Goal: Browse casually: Explore the website without a specific task or goal

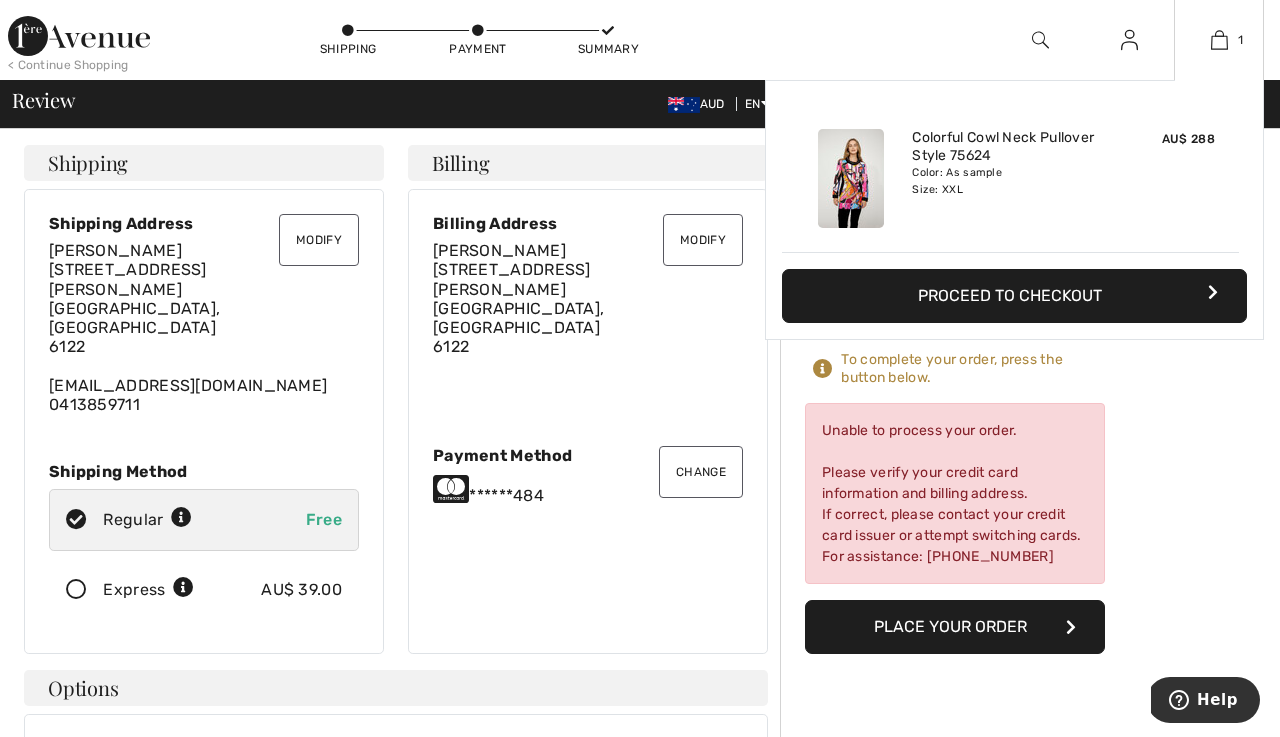
click at [856, 187] on img at bounding box center [851, 178] width 66 height 99
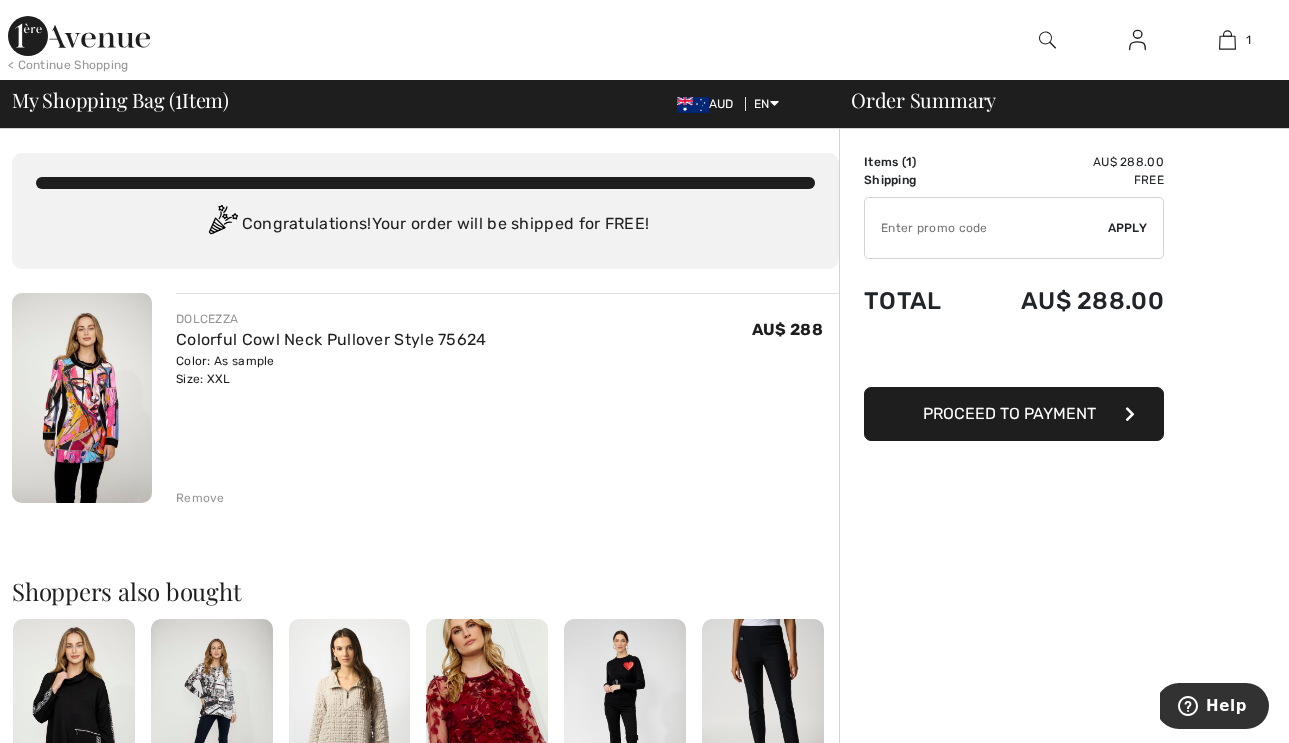
click at [204, 494] on div "Remove" at bounding box center [200, 498] width 49 height 18
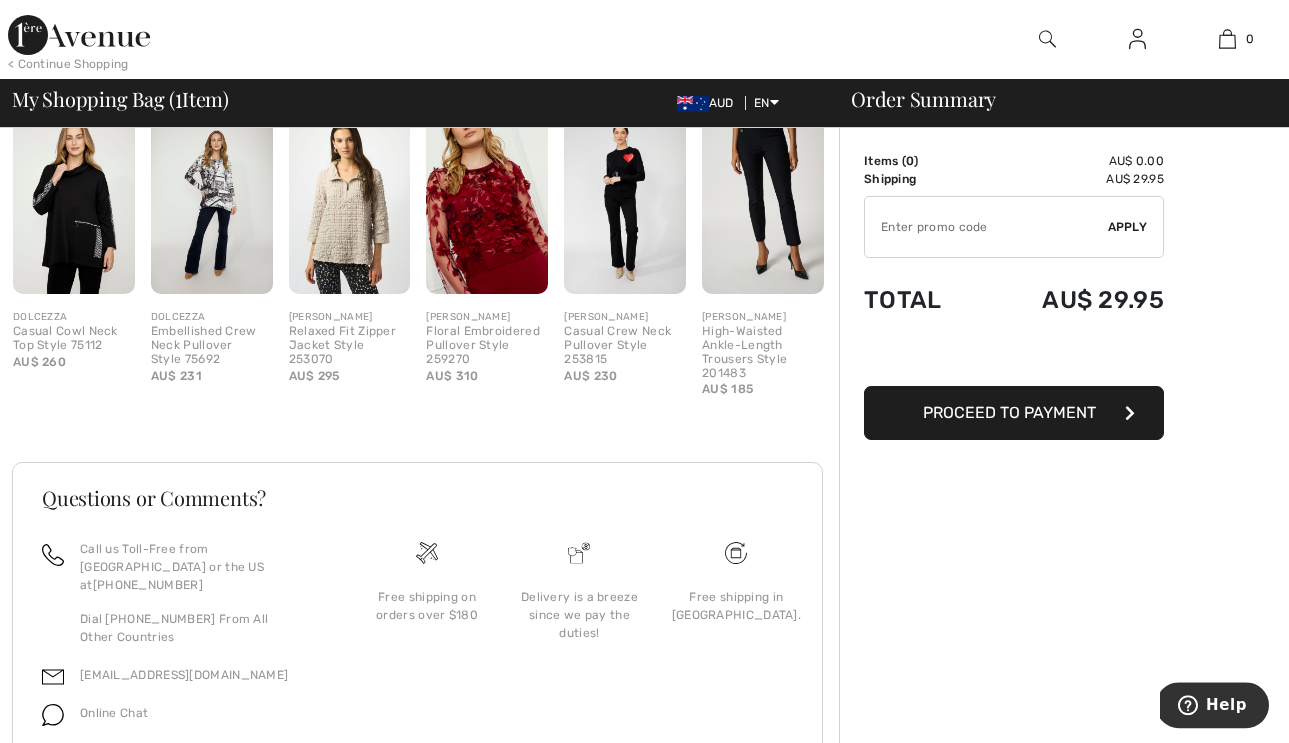
scroll to position [494, 0]
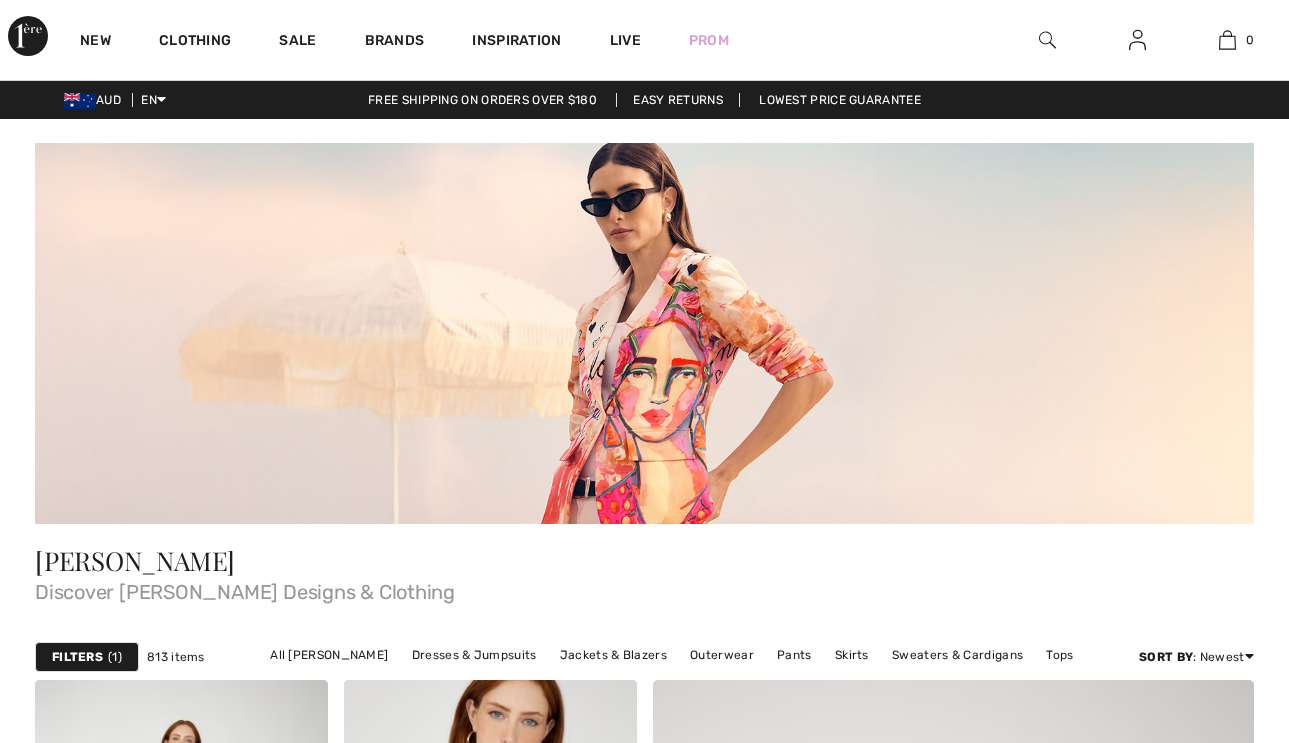
checkbox input "true"
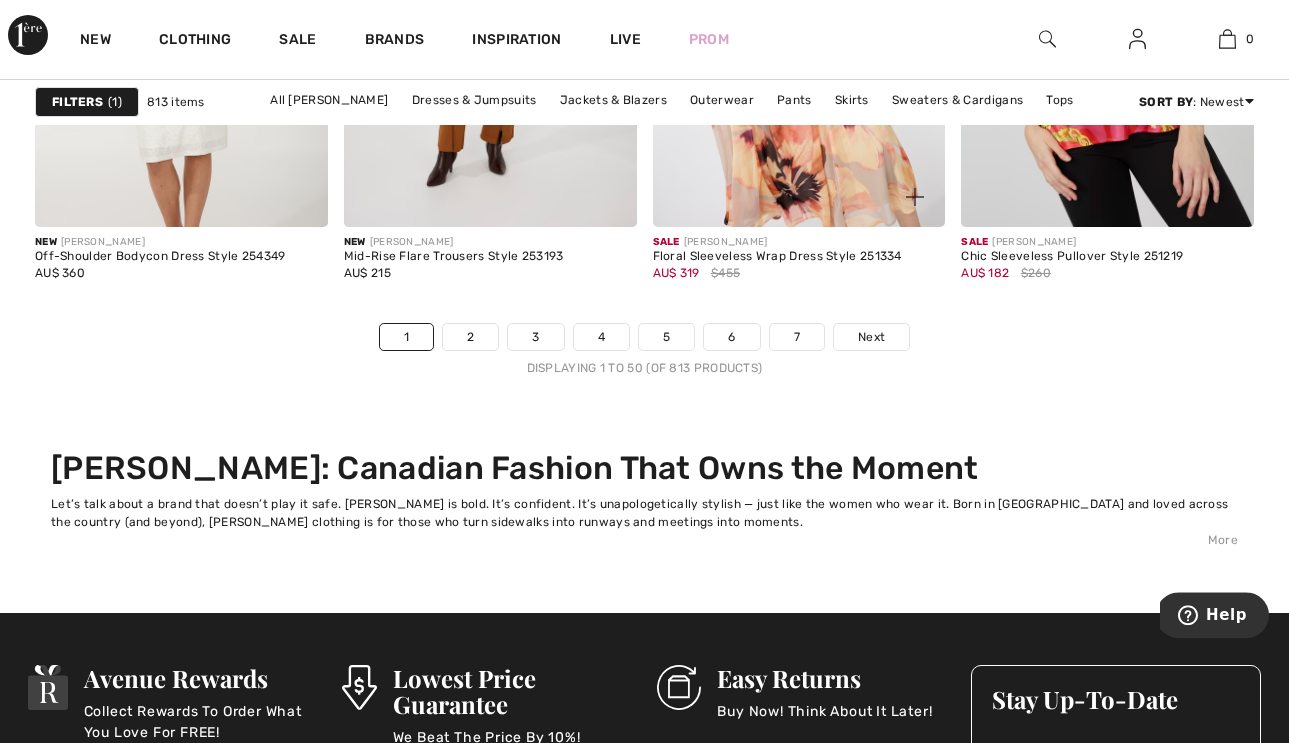
scroll to position [8735, 0]
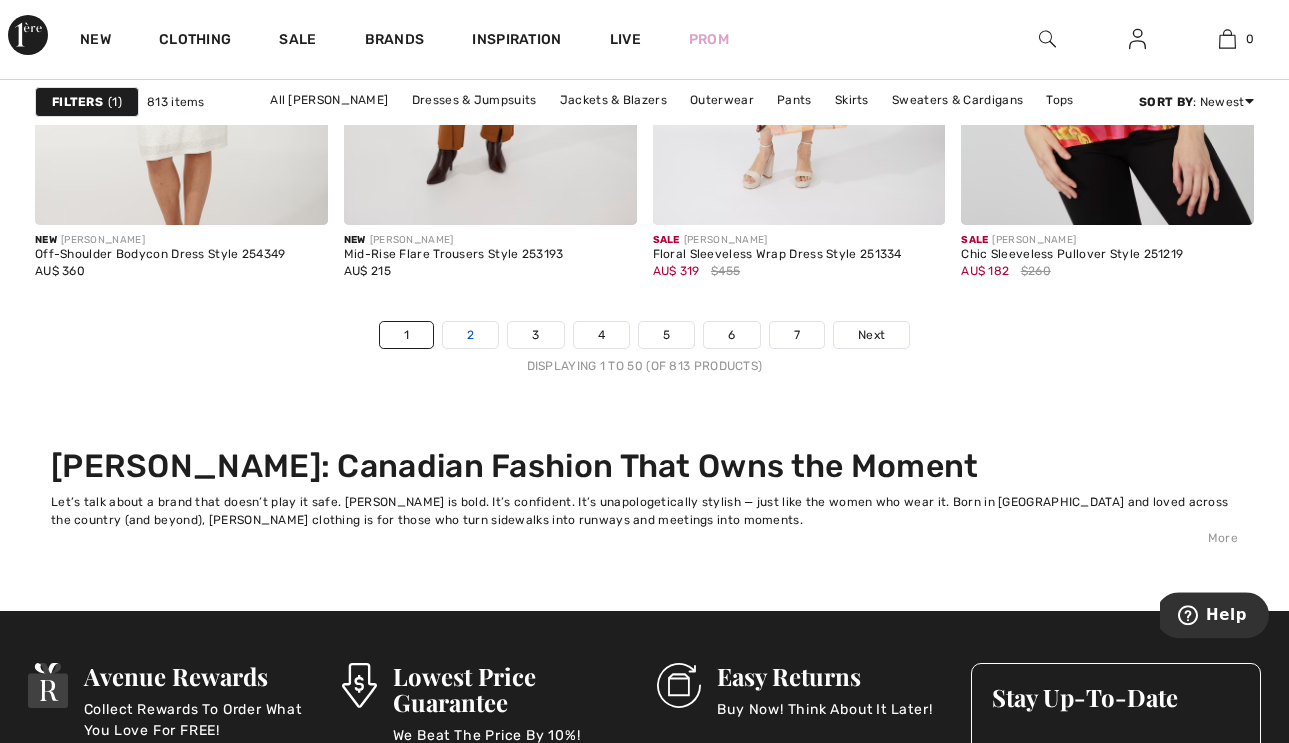
click at [476, 336] on link "2" at bounding box center [470, 336] width 55 height 26
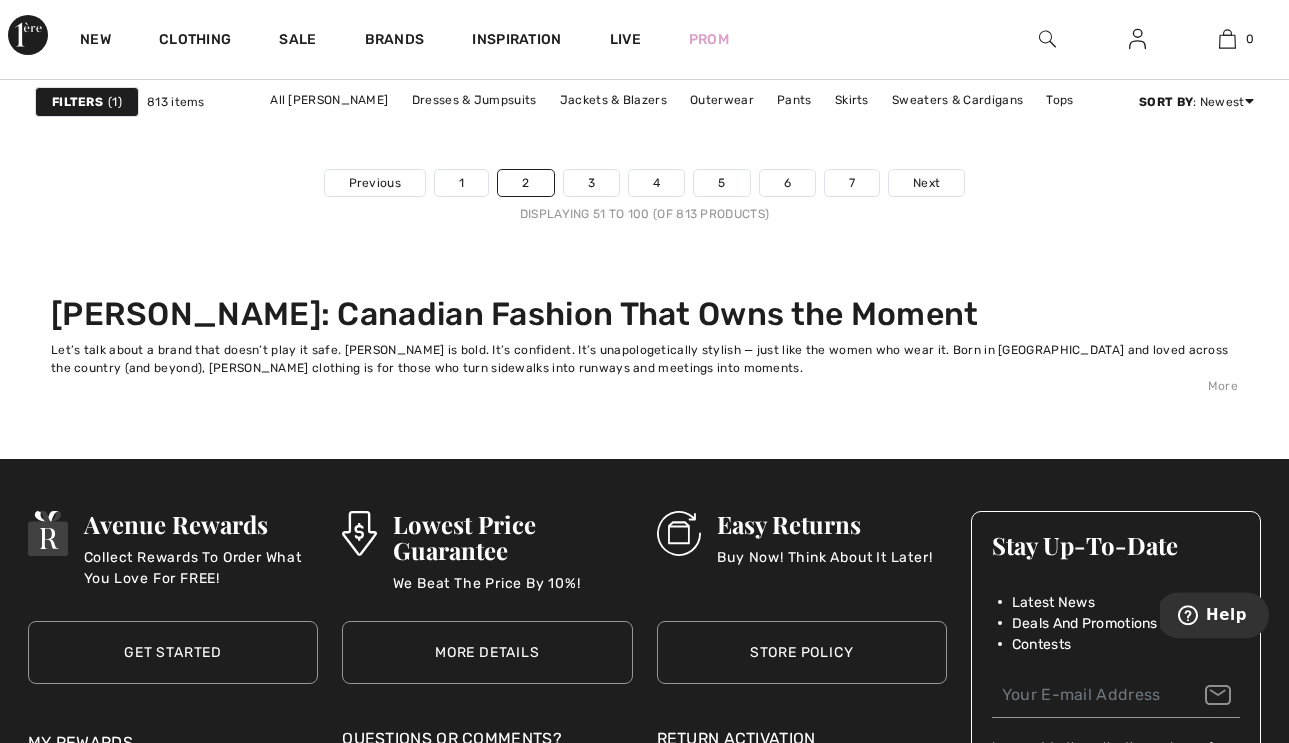
scroll to position [8890, 0]
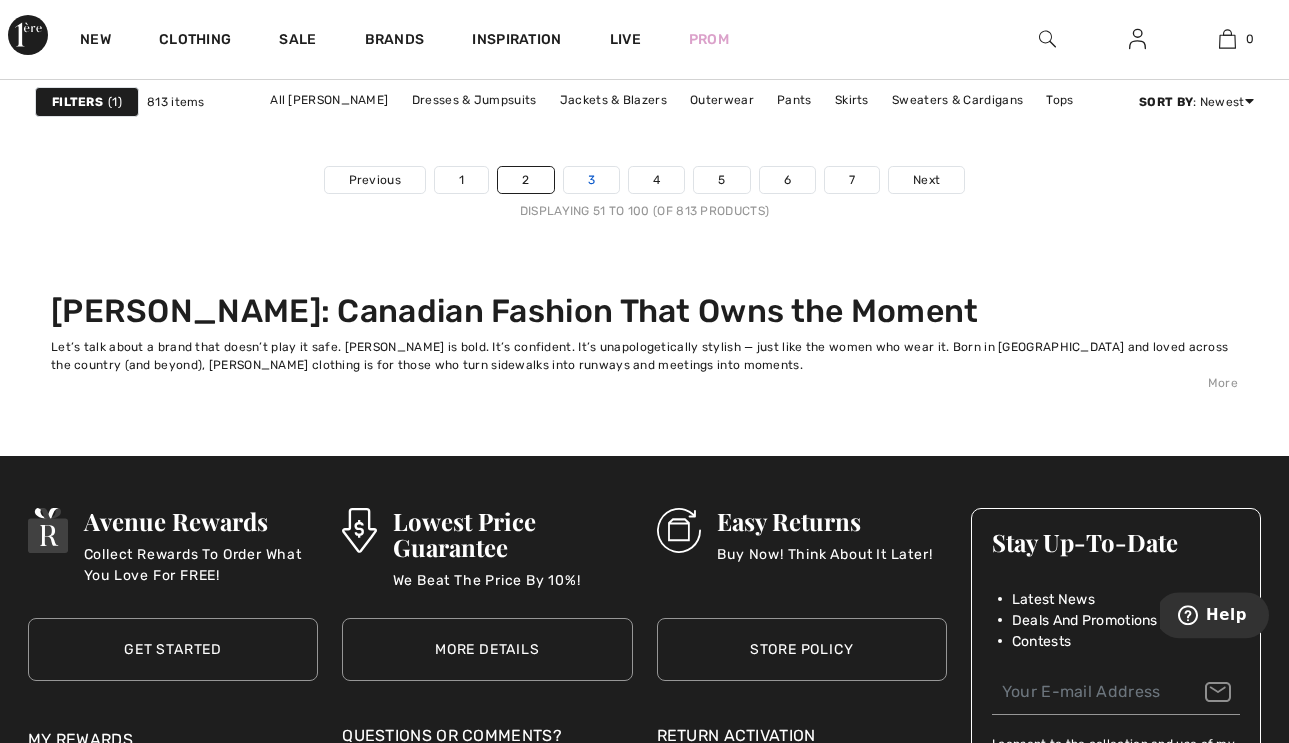
click at [585, 184] on link "3" at bounding box center [591, 181] width 55 height 26
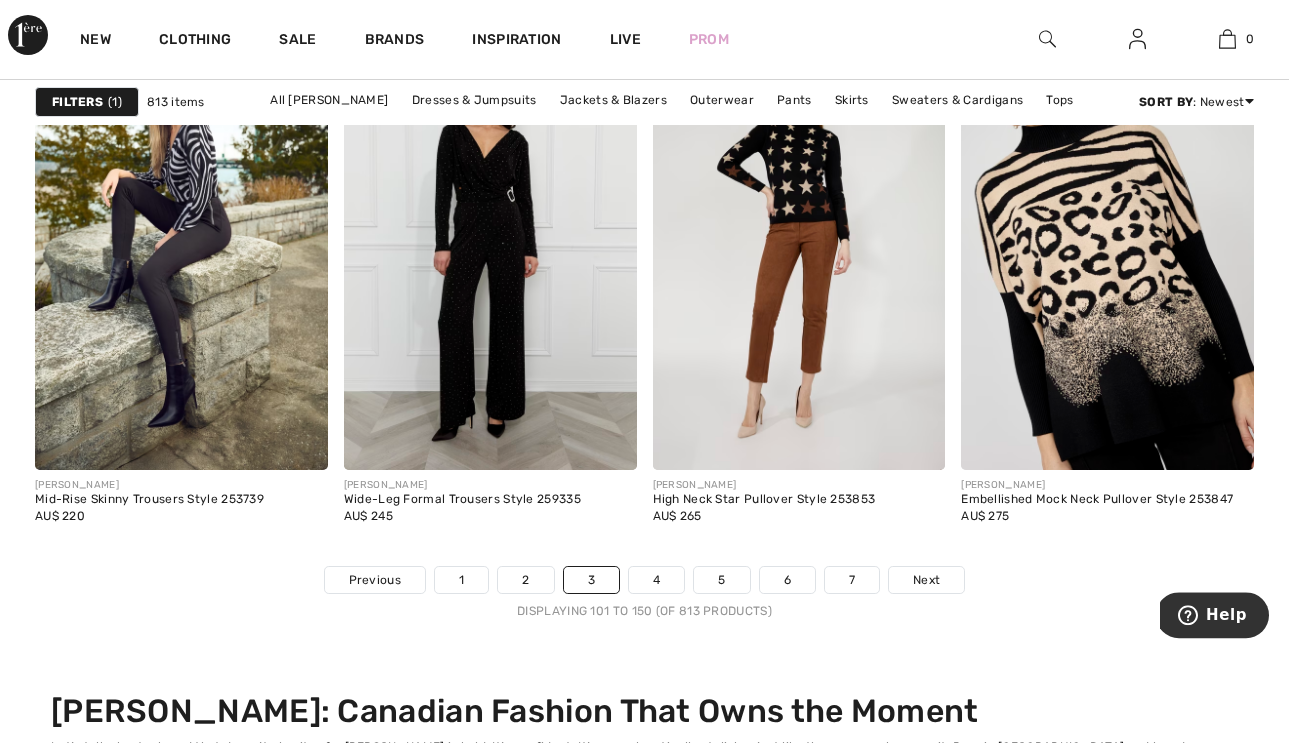
scroll to position [8498, 0]
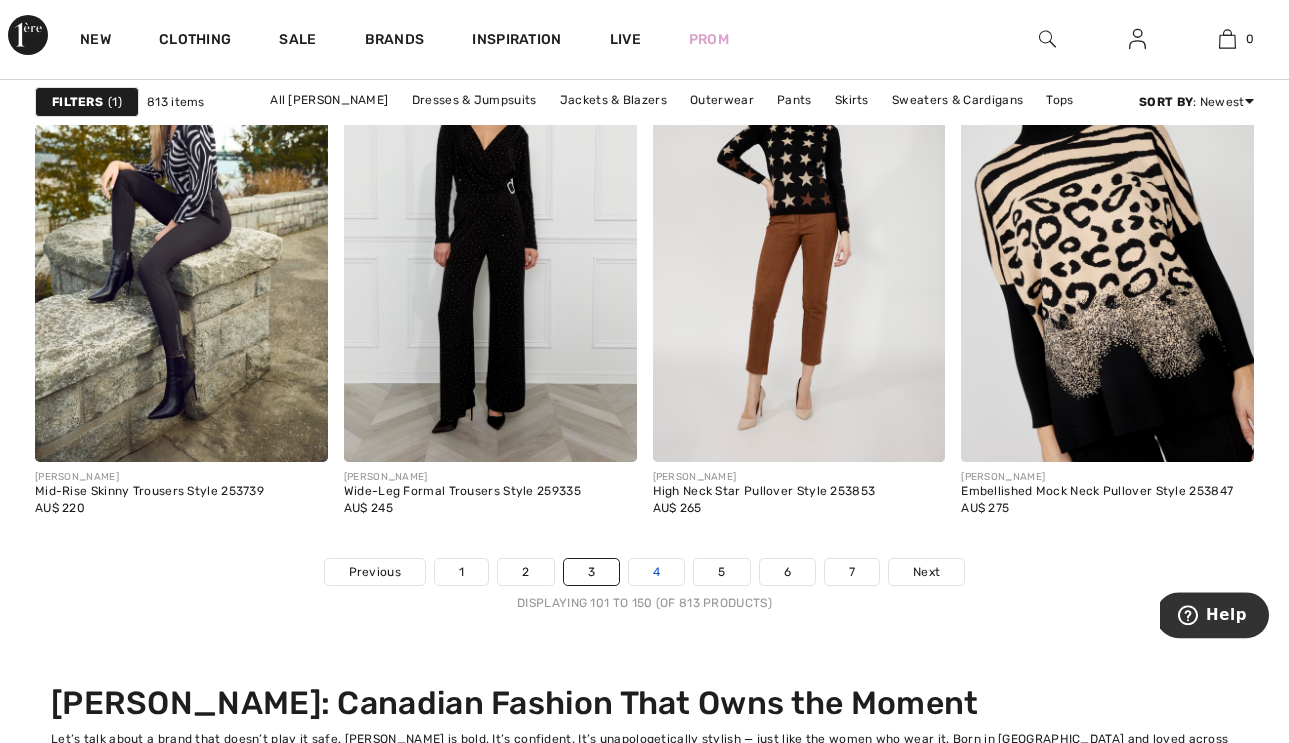
click at [649, 569] on link "4" at bounding box center [656, 573] width 55 height 26
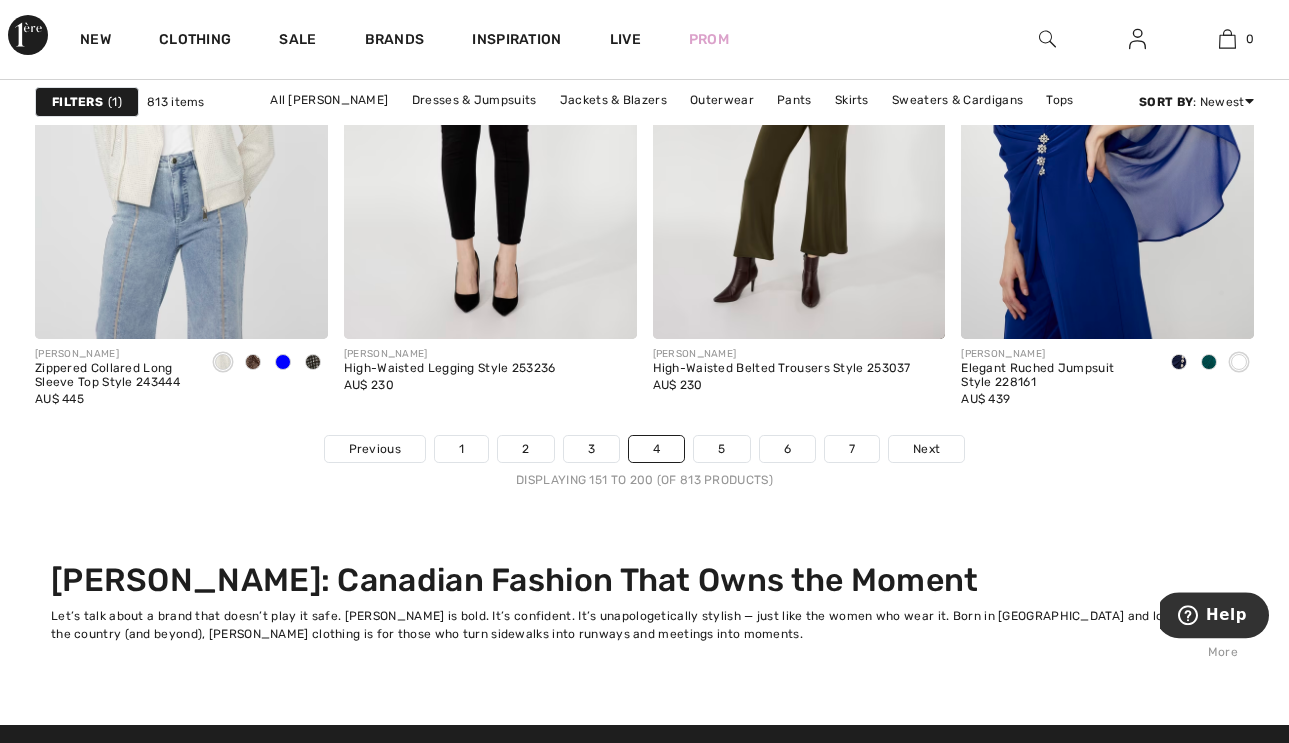
scroll to position [8625, 0]
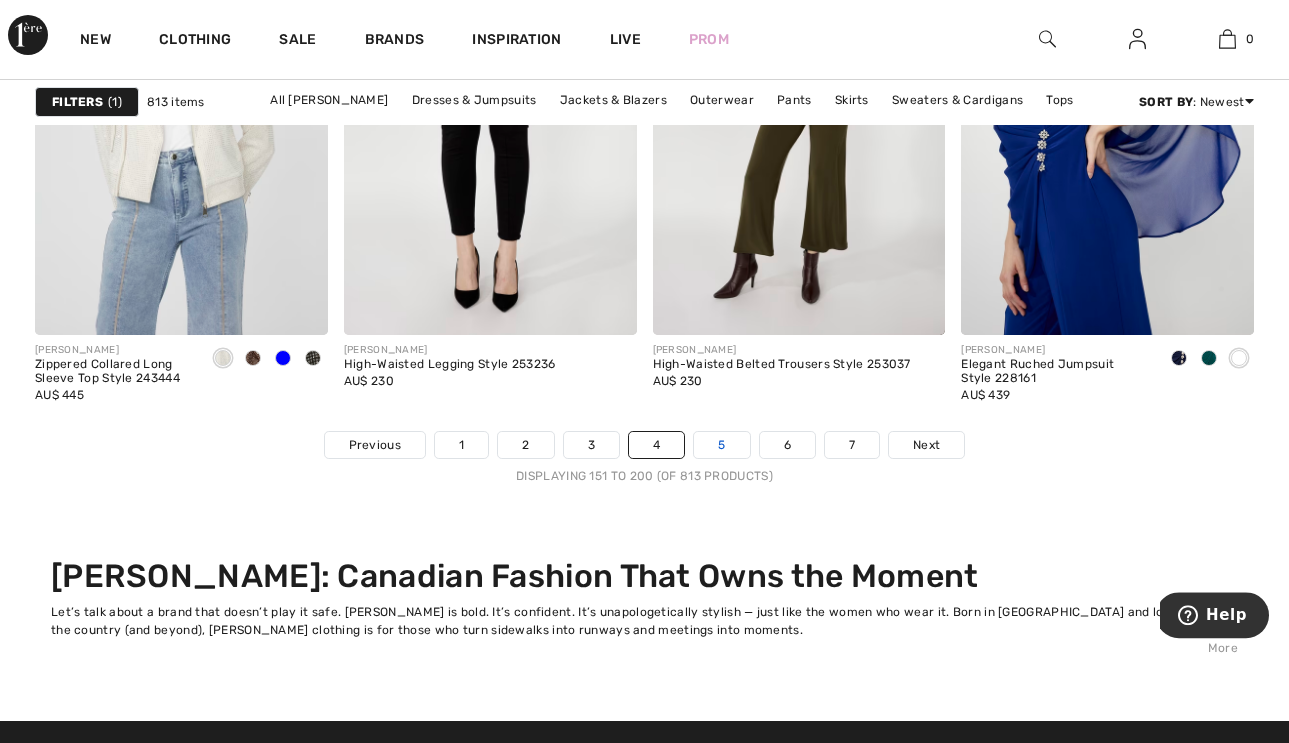
click at [717, 439] on link "5" at bounding box center [721, 446] width 55 height 26
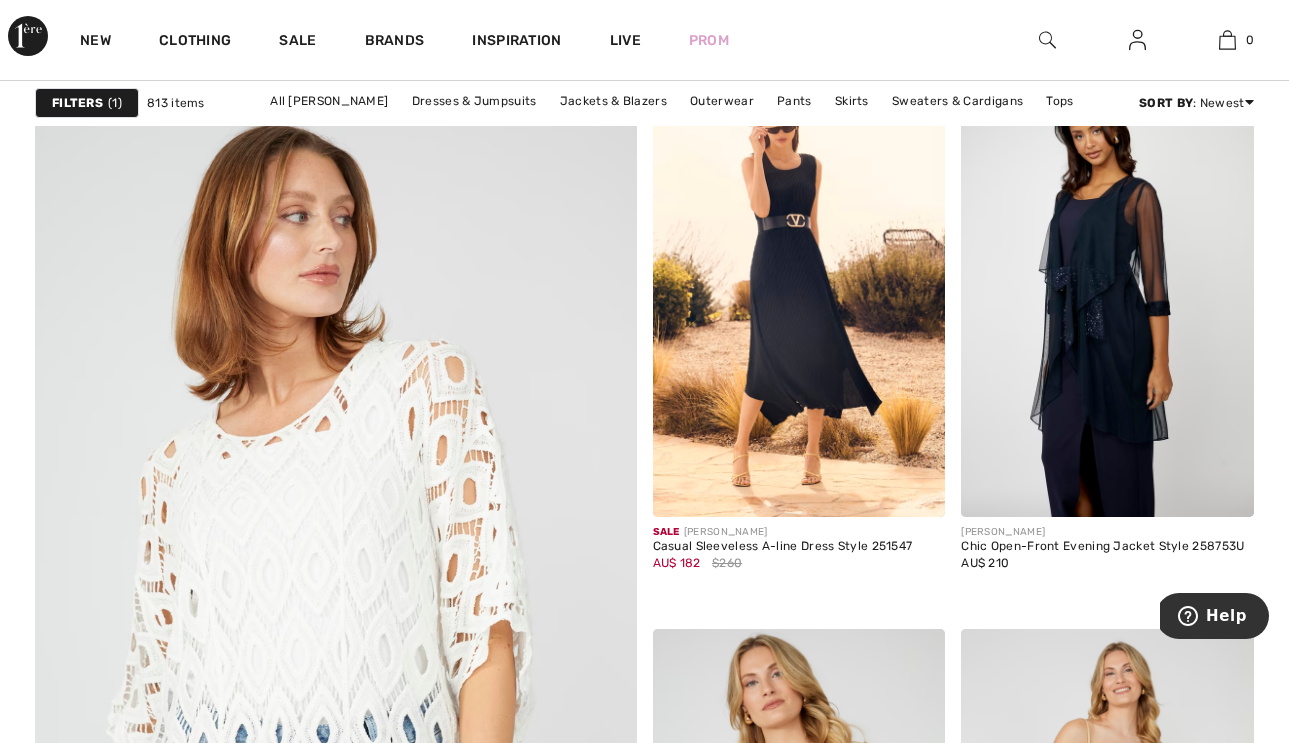
scroll to position [4925, 0]
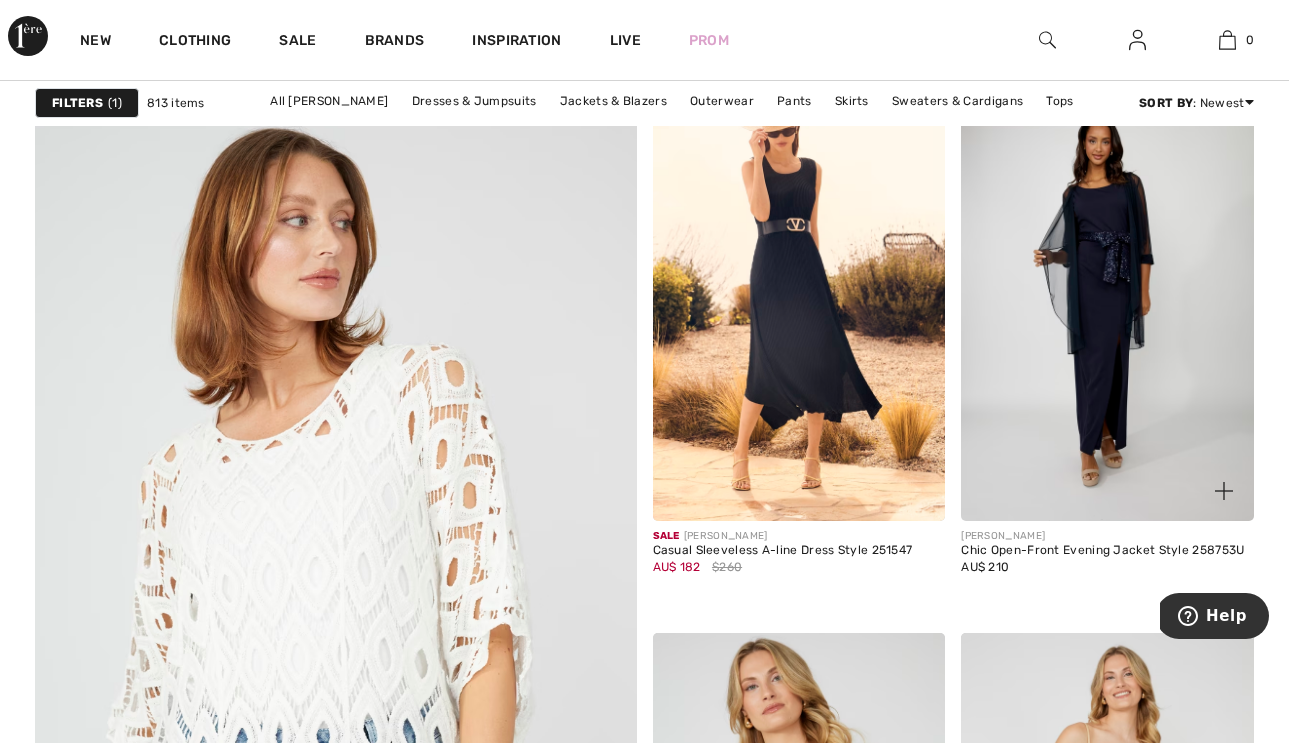
click at [1069, 343] on img at bounding box center [1107, 301] width 293 height 439
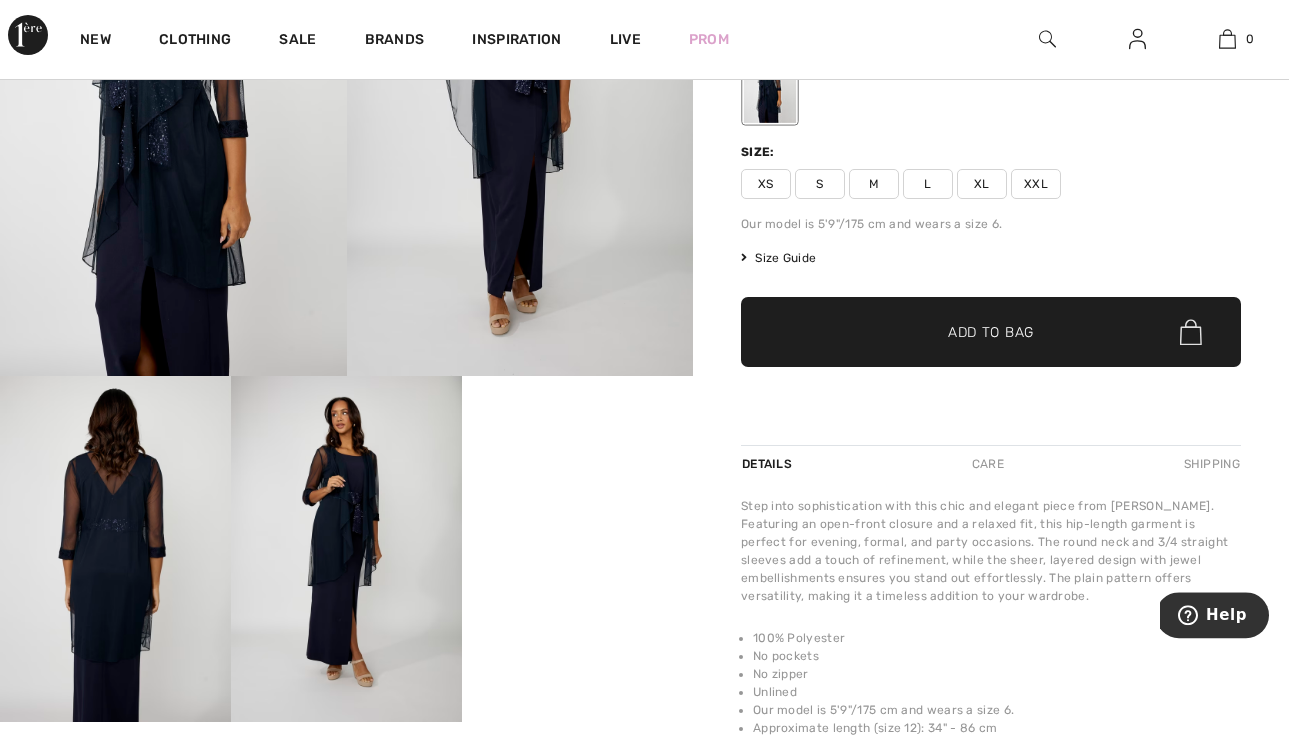
scroll to position [262, 0]
click at [367, 539] on img at bounding box center [346, 550] width 231 height 347
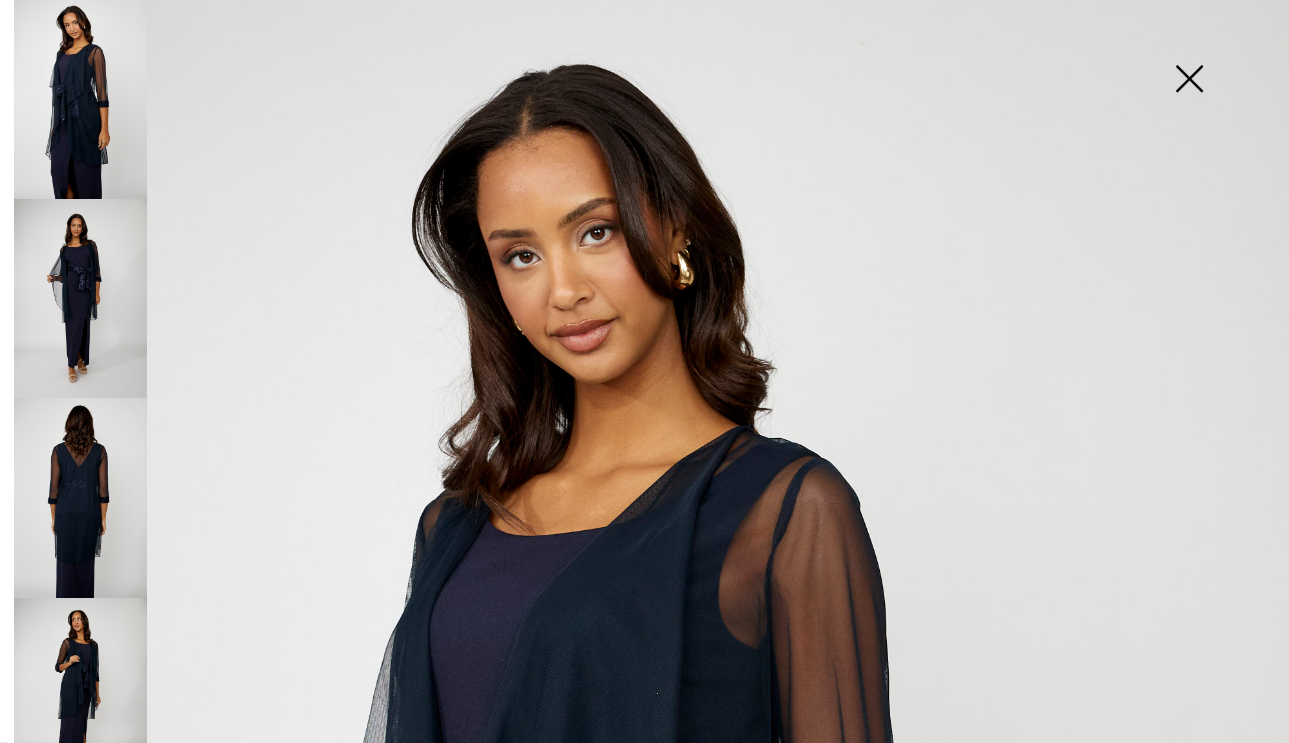
scroll to position [0, 0]
click at [1186, 71] on img at bounding box center [1189, 81] width 100 height 103
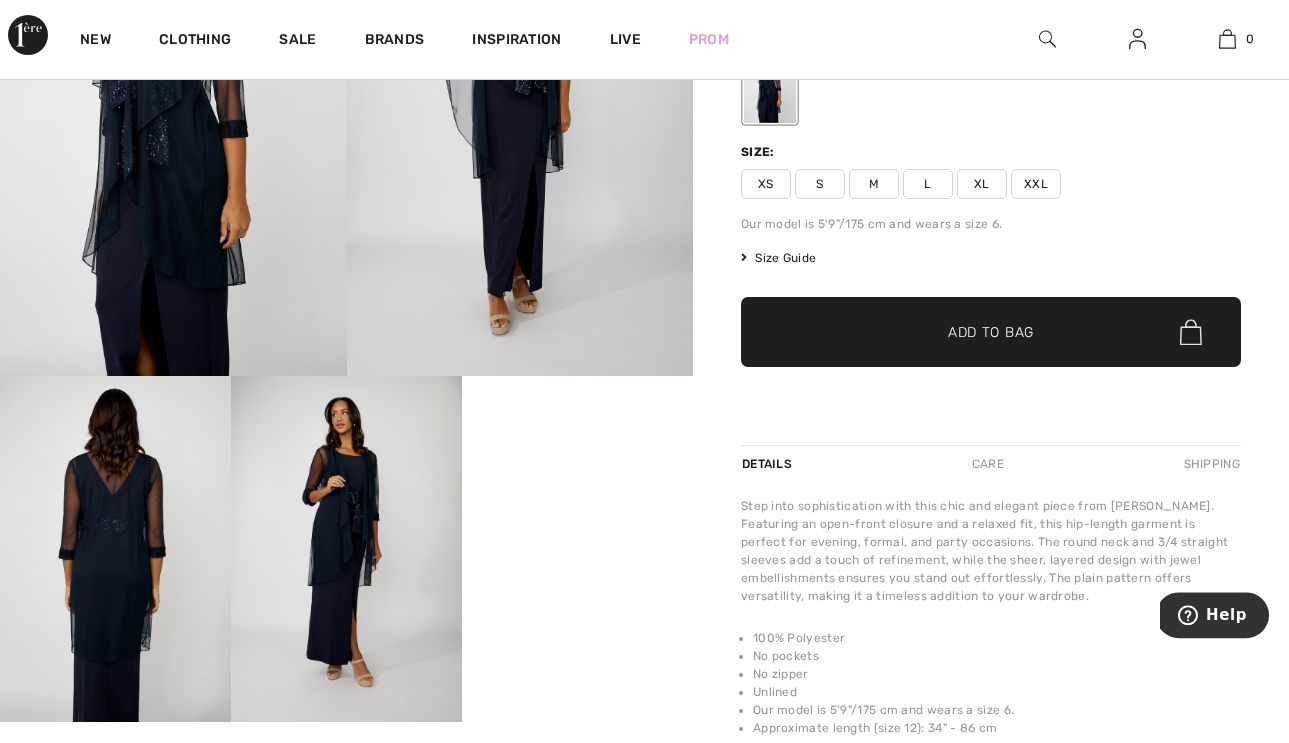
click at [131, 601] on img at bounding box center [115, 550] width 231 height 347
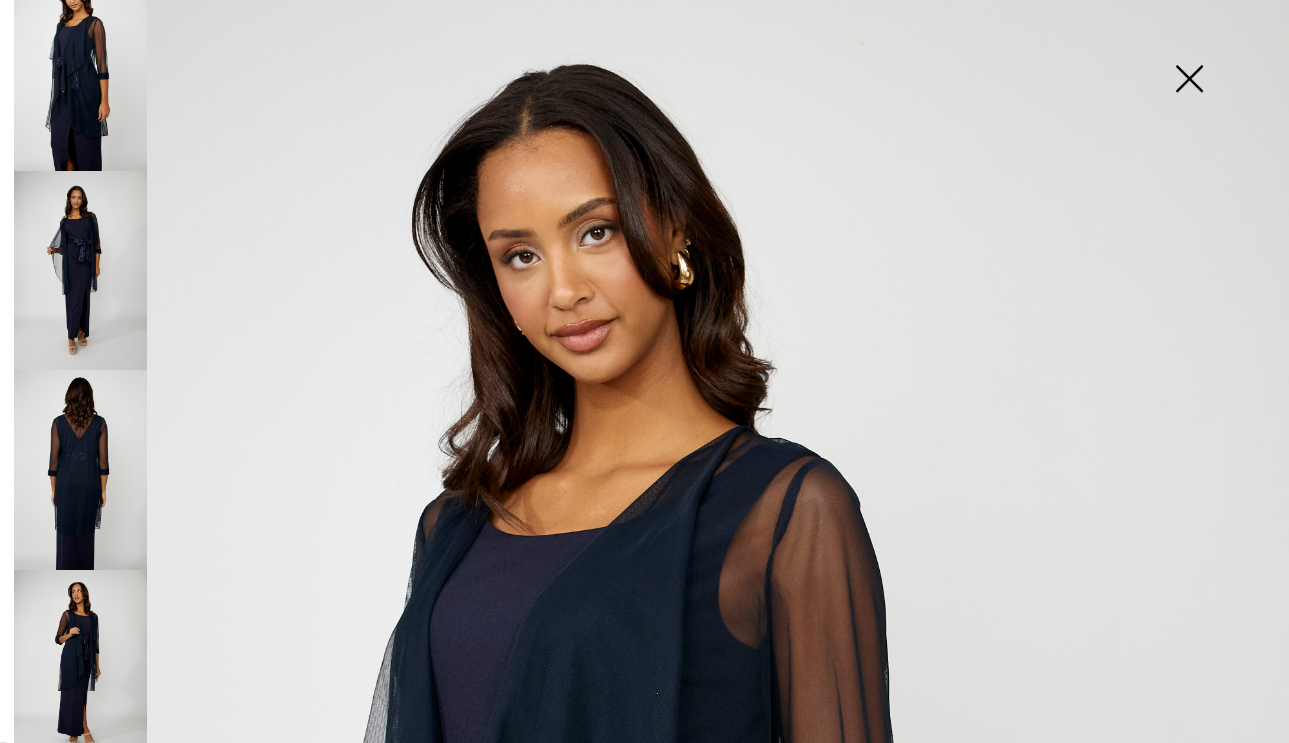
scroll to position [26, 0]
click at [75, 469] on img at bounding box center [80, 473] width 133 height 200
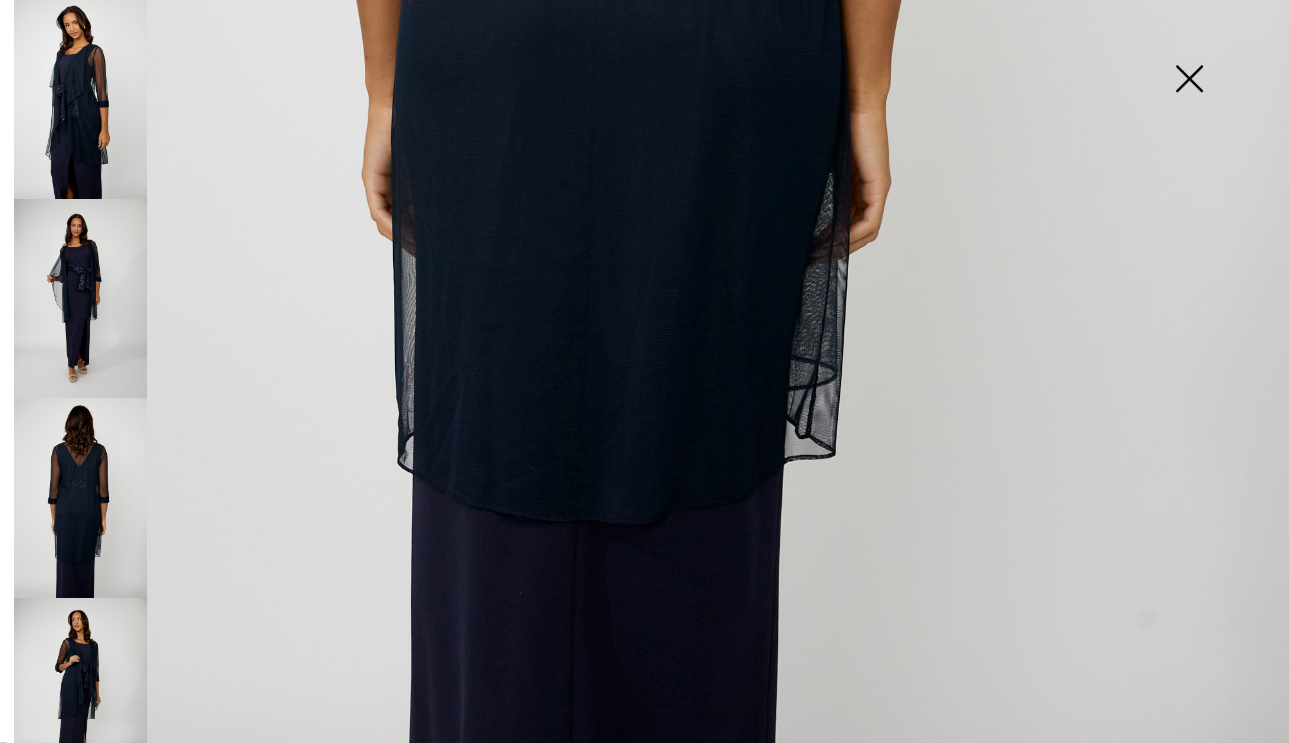
scroll to position [1071, 0]
click at [1188, 73] on img at bounding box center [1189, 81] width 100 height 103
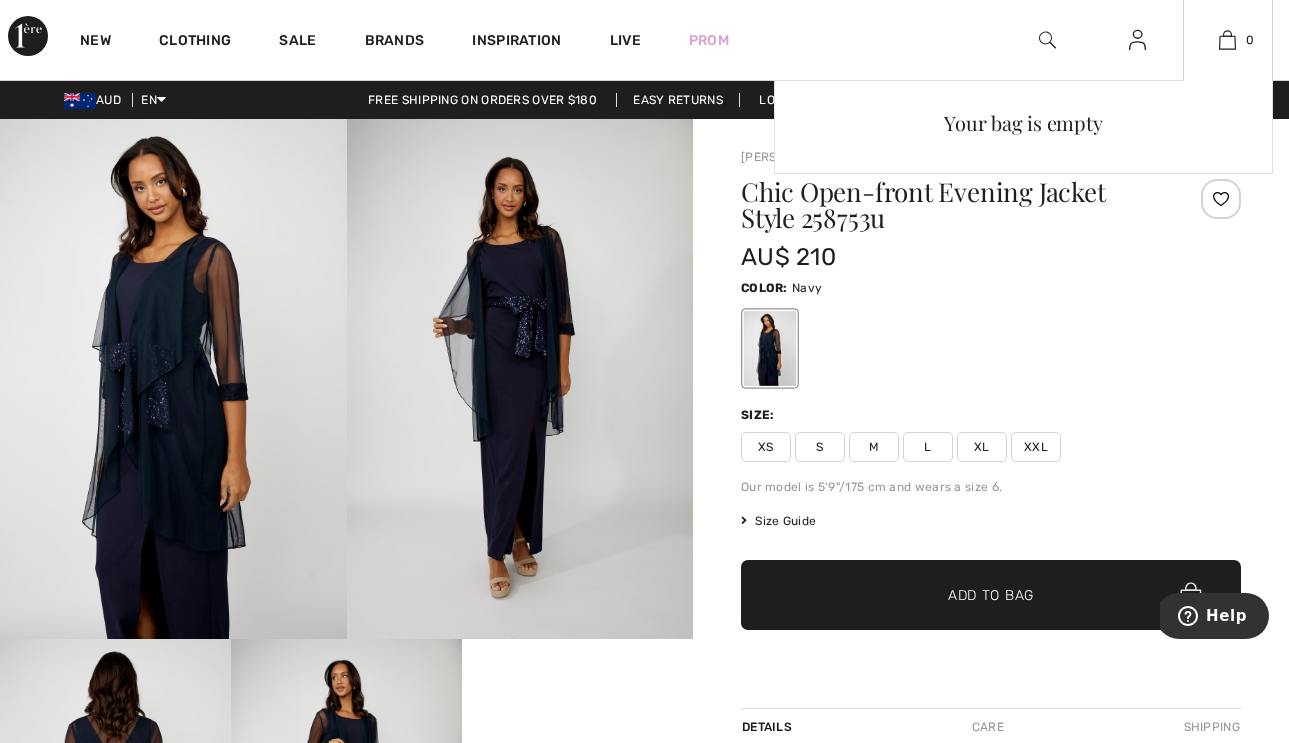
scroll to position [0, 0]
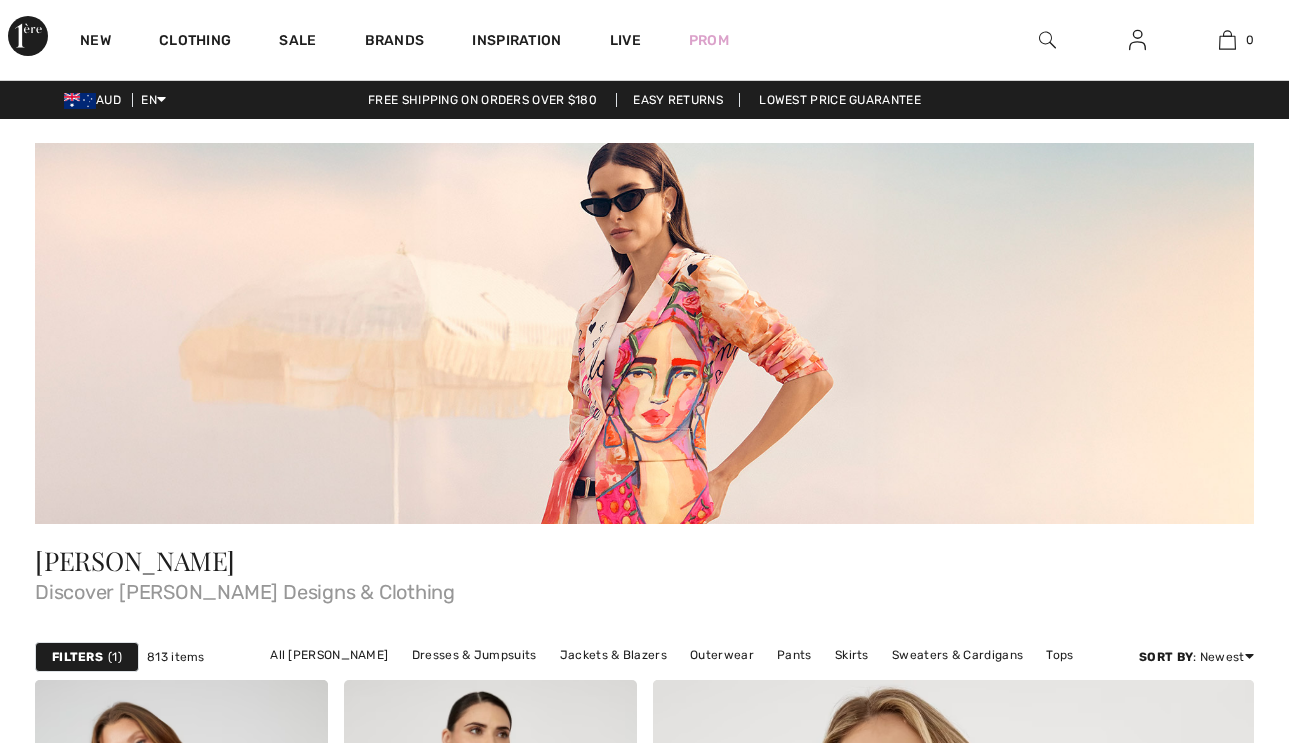
scroll to position [2990, 0]
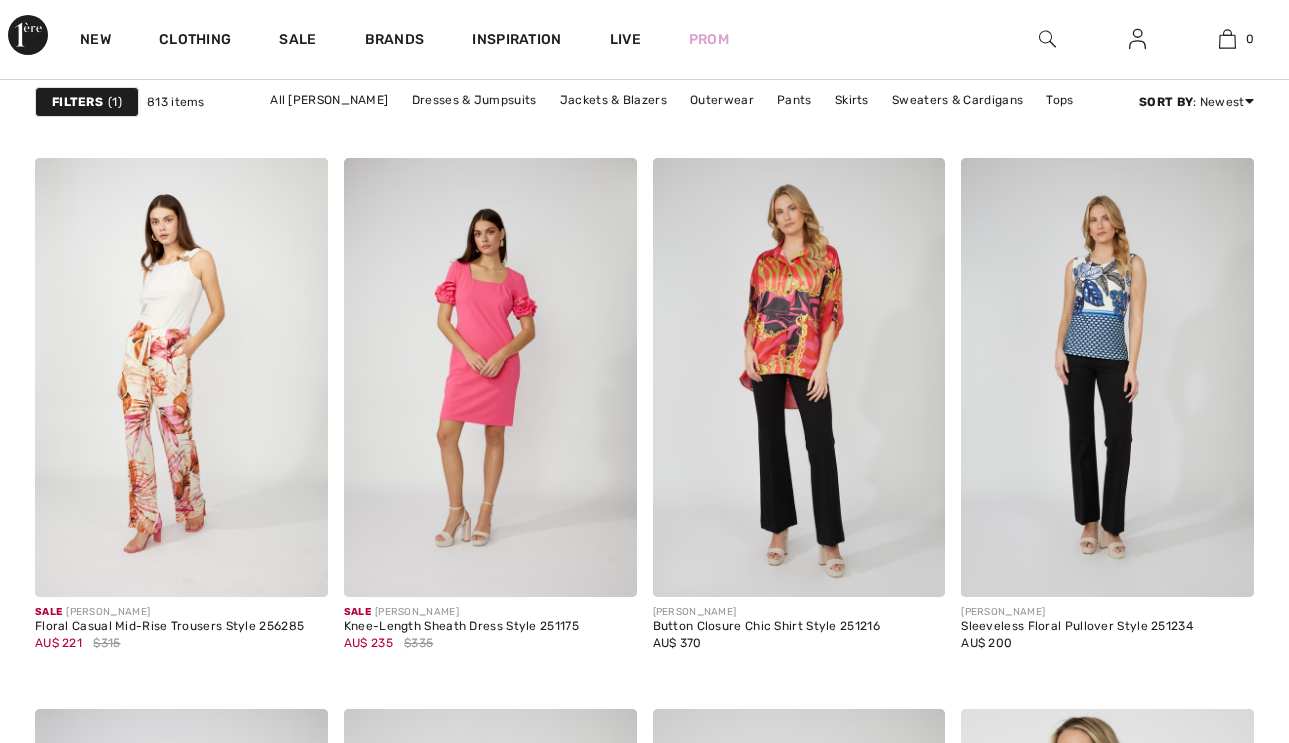
checkbox input "true"
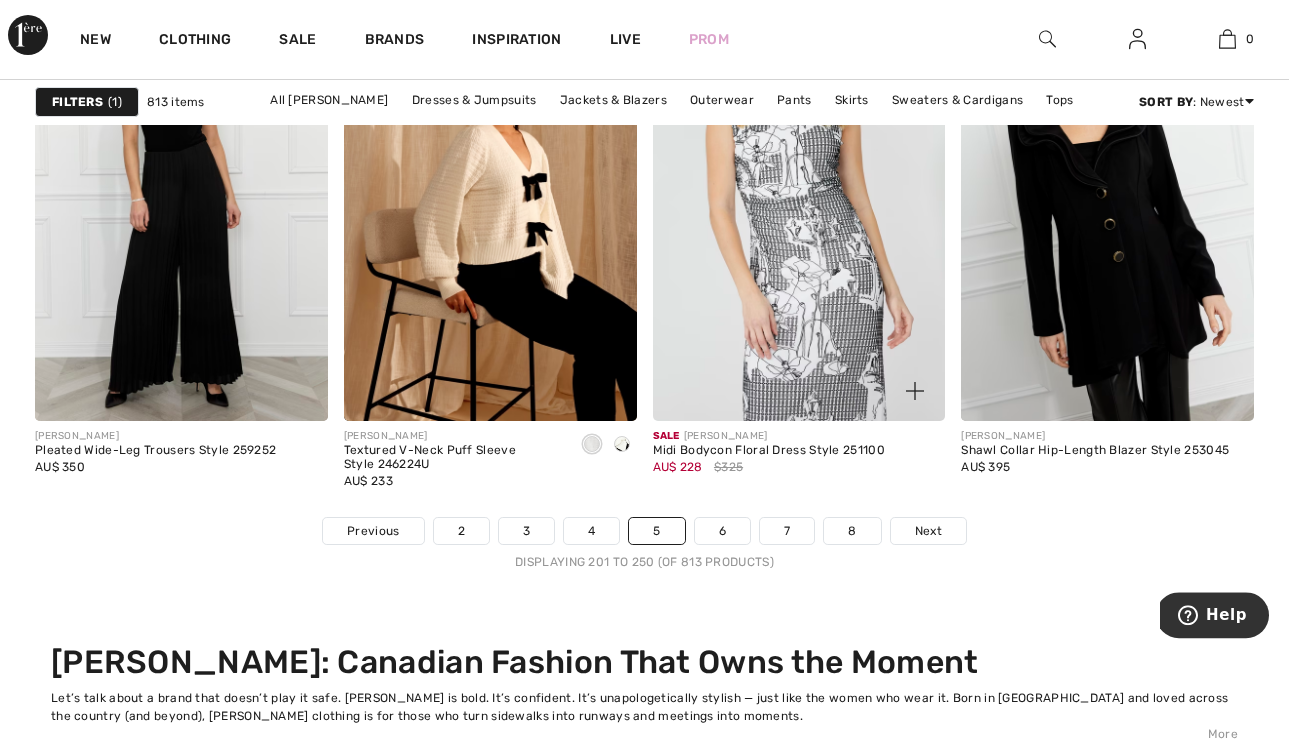
scroll to position [8543, 0]
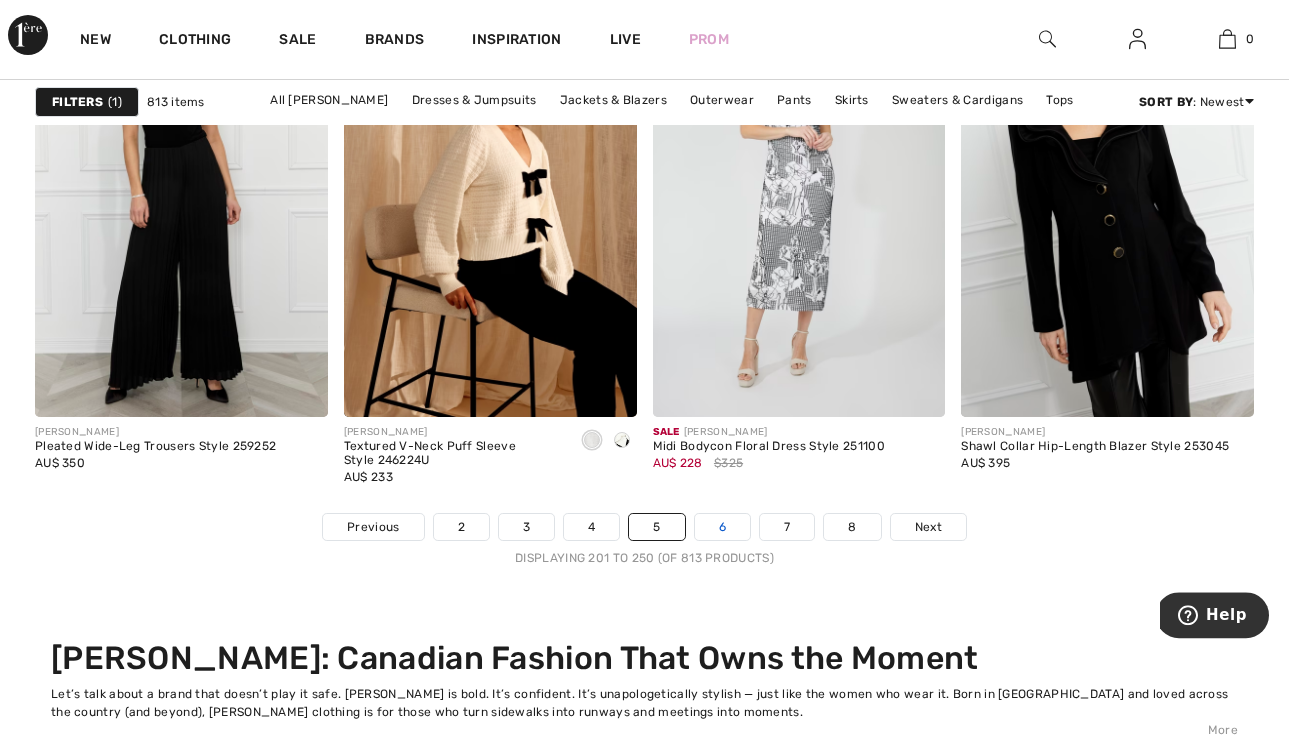
click at [731, 524] on link "6" at bounding box center [722, 528] width 55 height 26
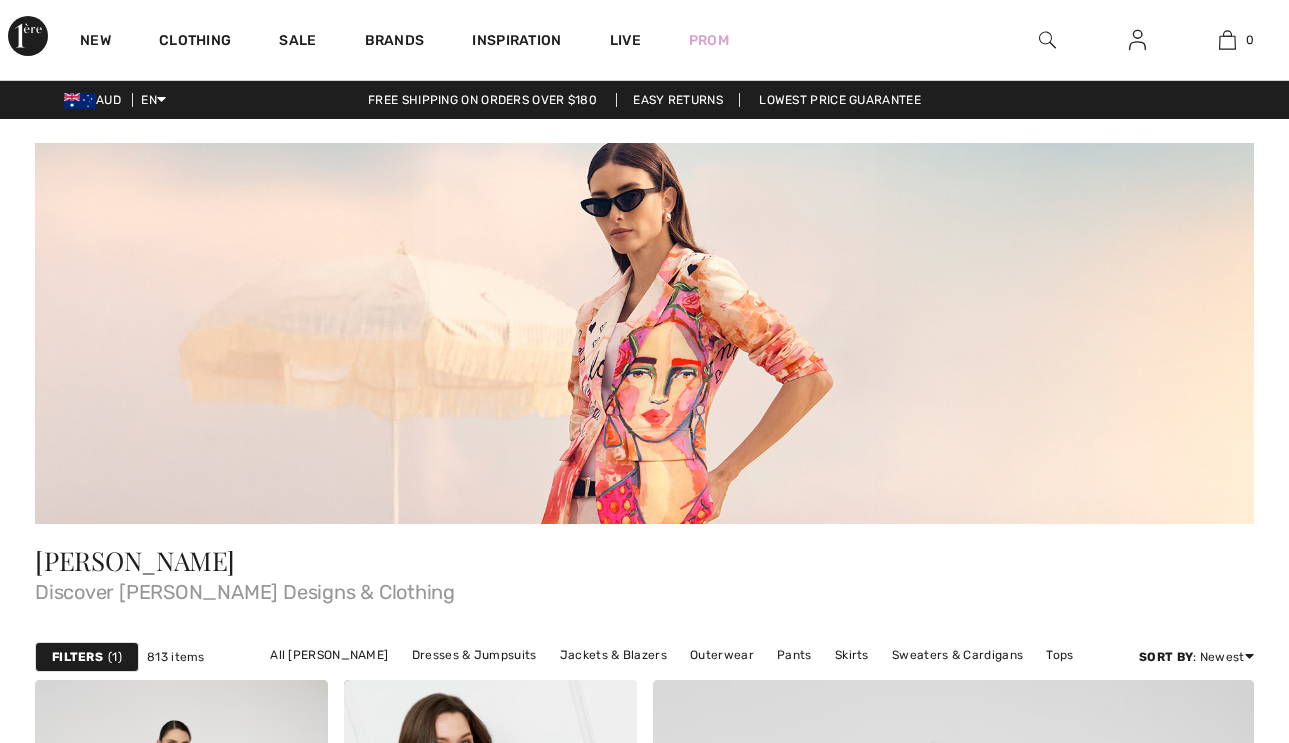
checkbox input "true"
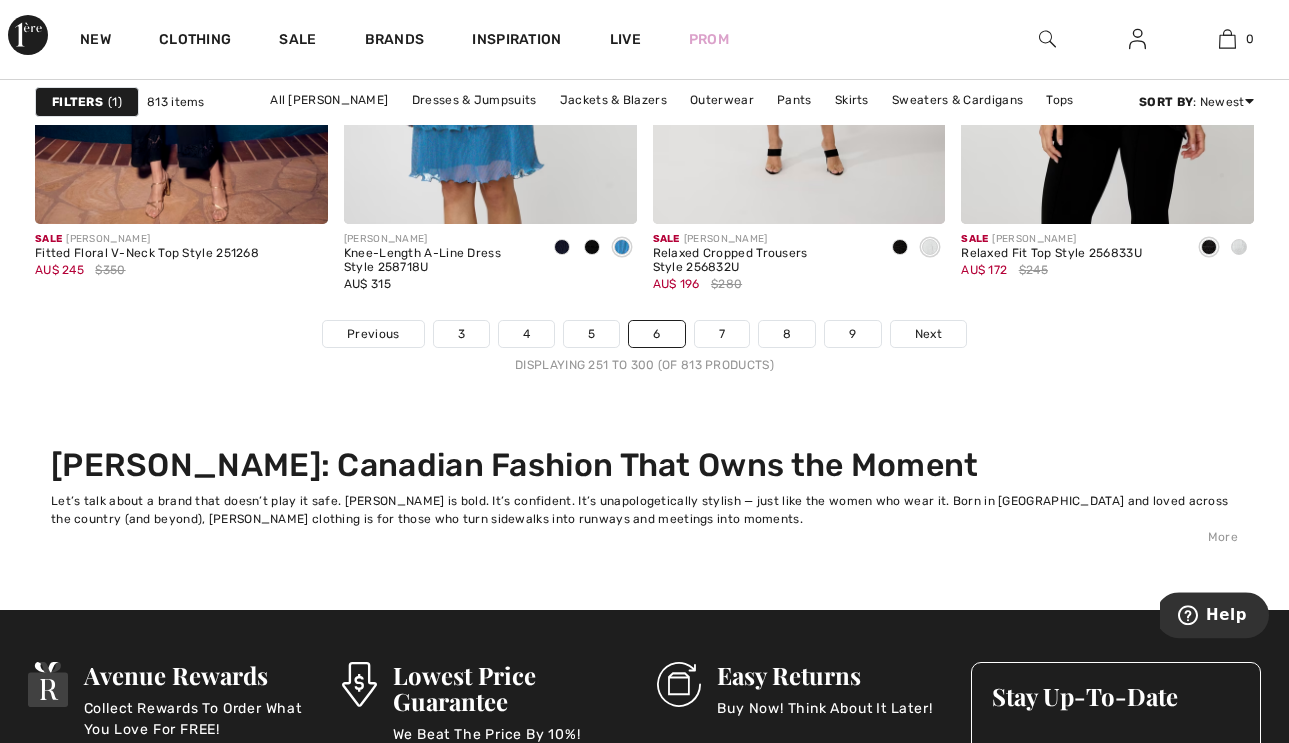
scroll to position [8738, 0]
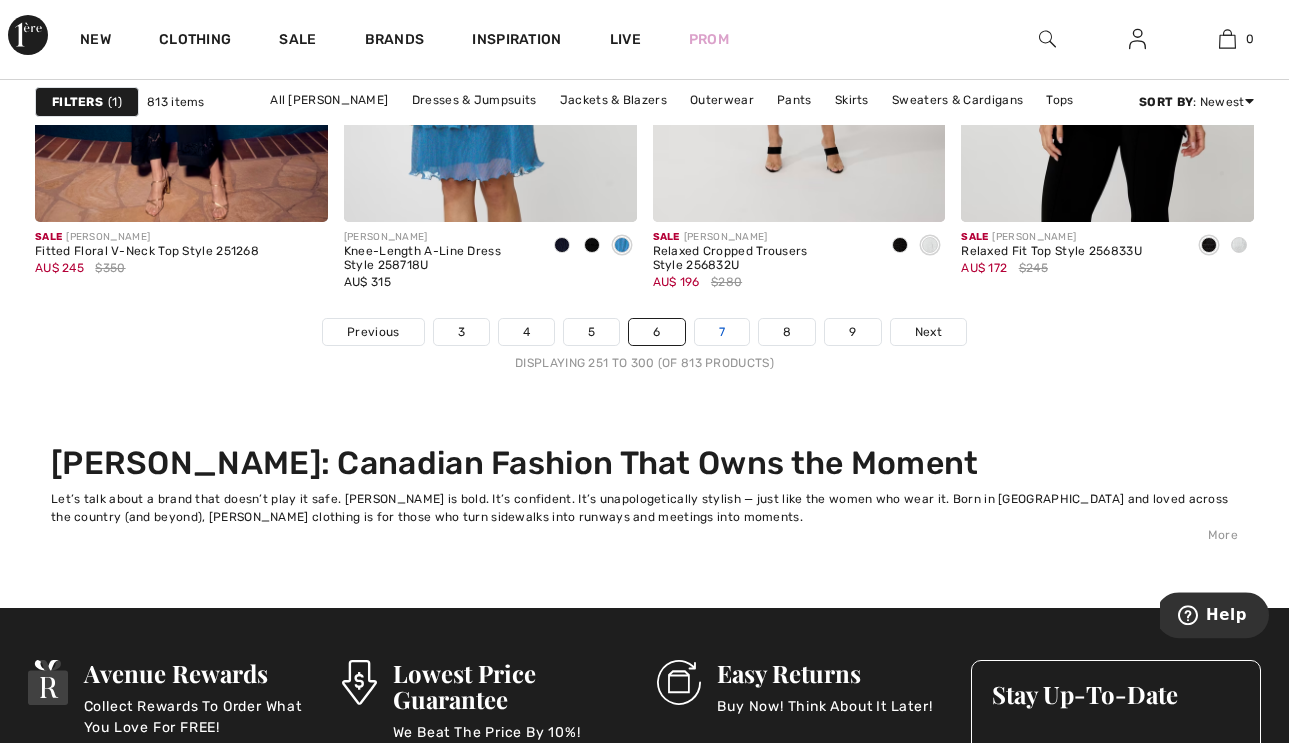
click at [724, 346] on link "7" at bounding box center [722, 333] width 54 height 26
